Goal: Transaction & Acquisition: Purchase product/service

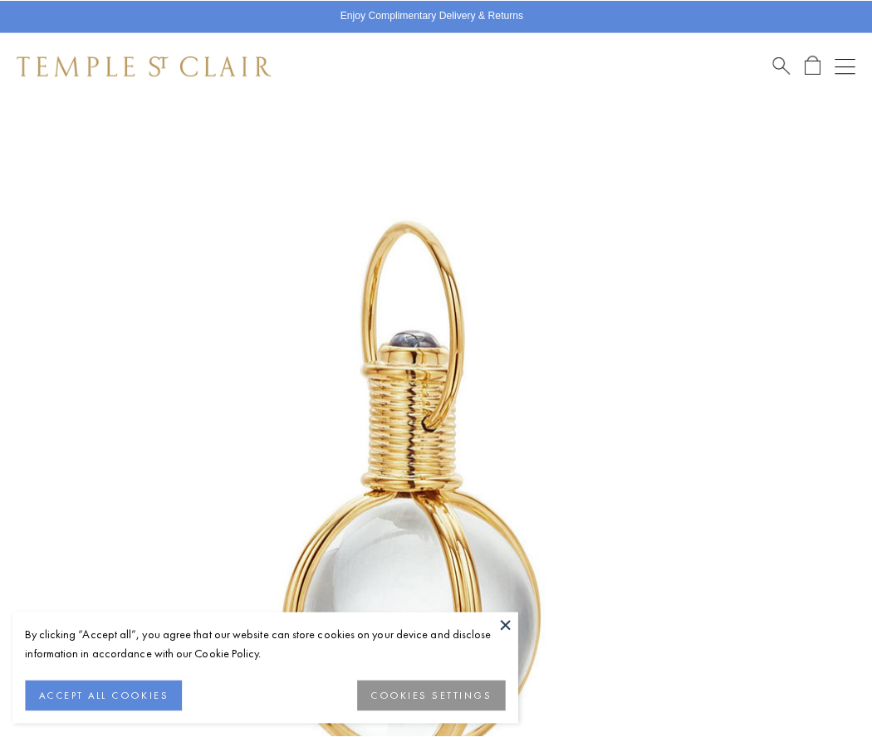
scroll to position [430, 0]
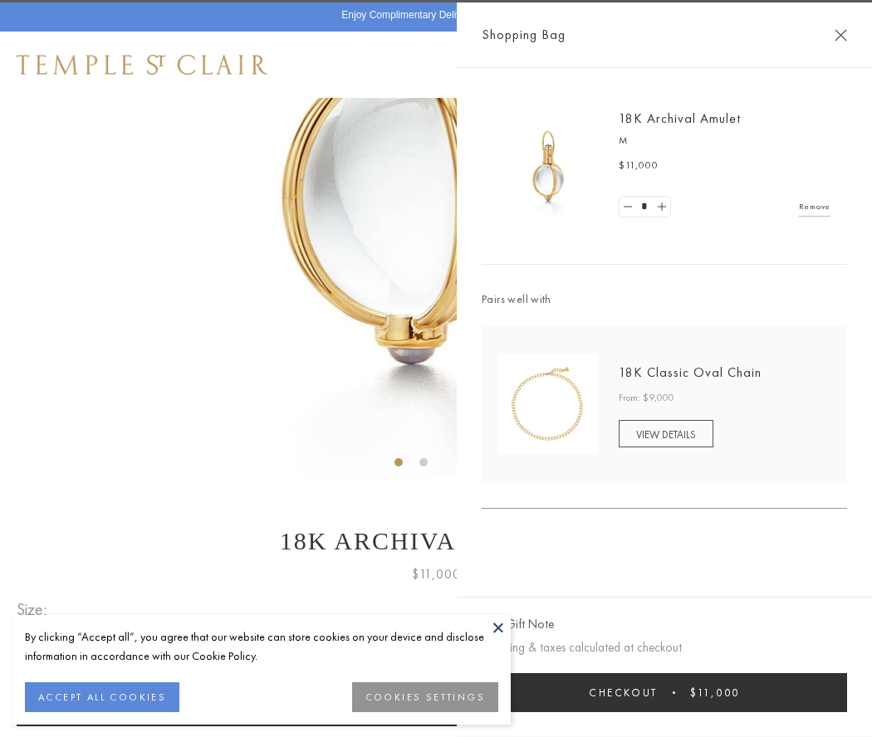
click at [664, 692] on button "Checkout $11,000" at bounding box center [664, 692] width 365 height 39
